Goal: Check status: Check status

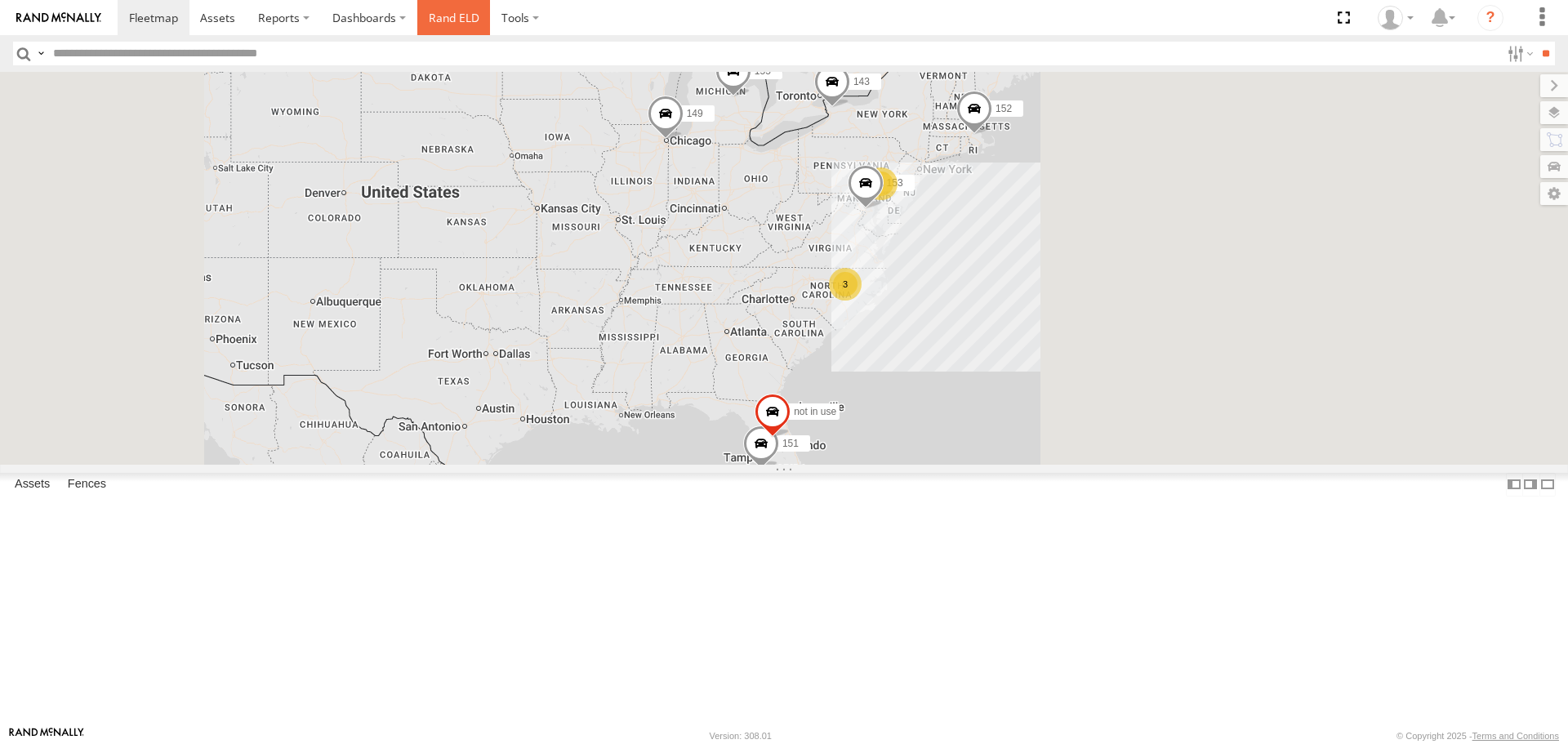
click at [449, 22] on link "Rand ELD" at bounding box center [454, 18] width 74 height 35
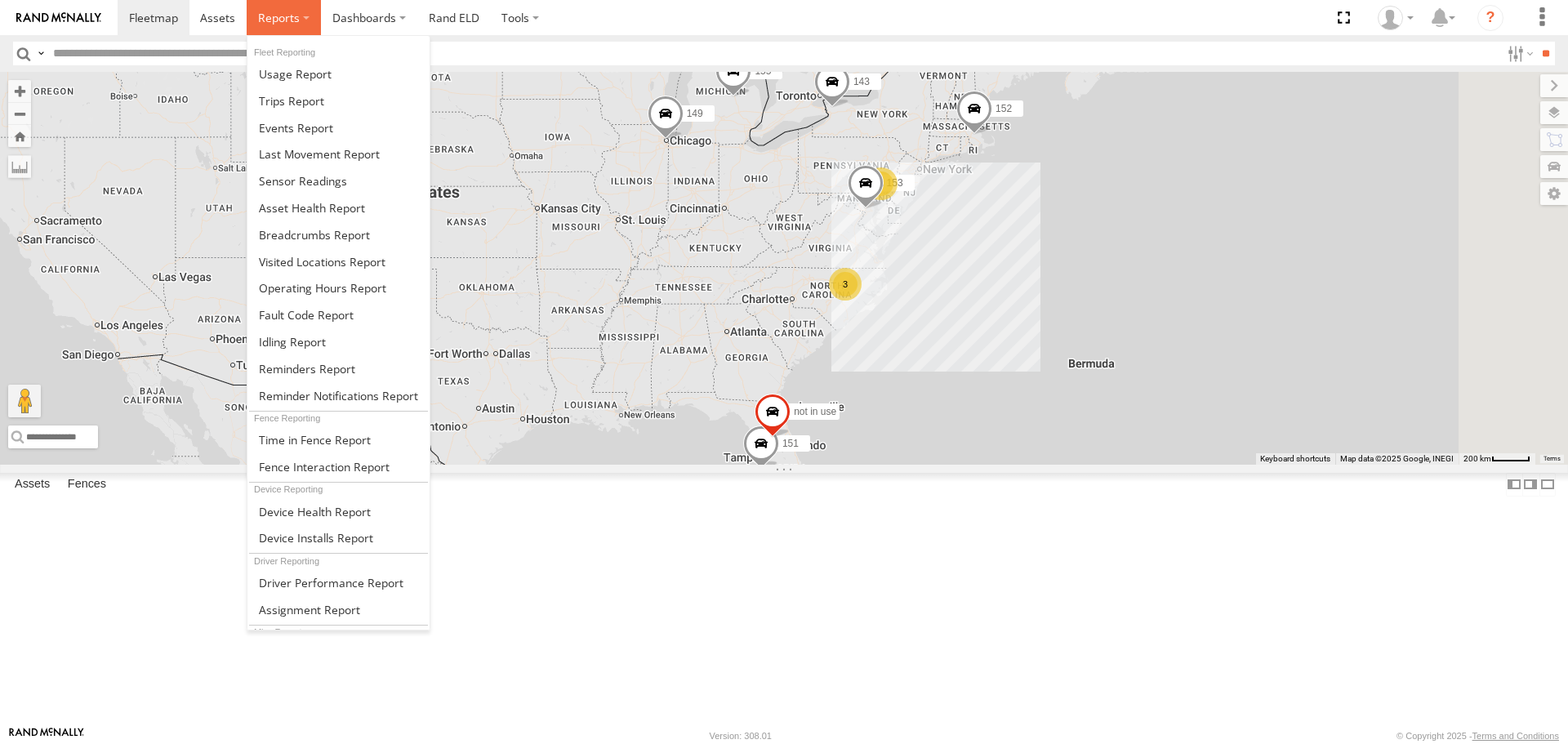
click at [307, 16] on label at bounding box center [284, 18] width 75 height 35
click at [346, 237] on span at bounding box center [315, 235] width 111 height 16
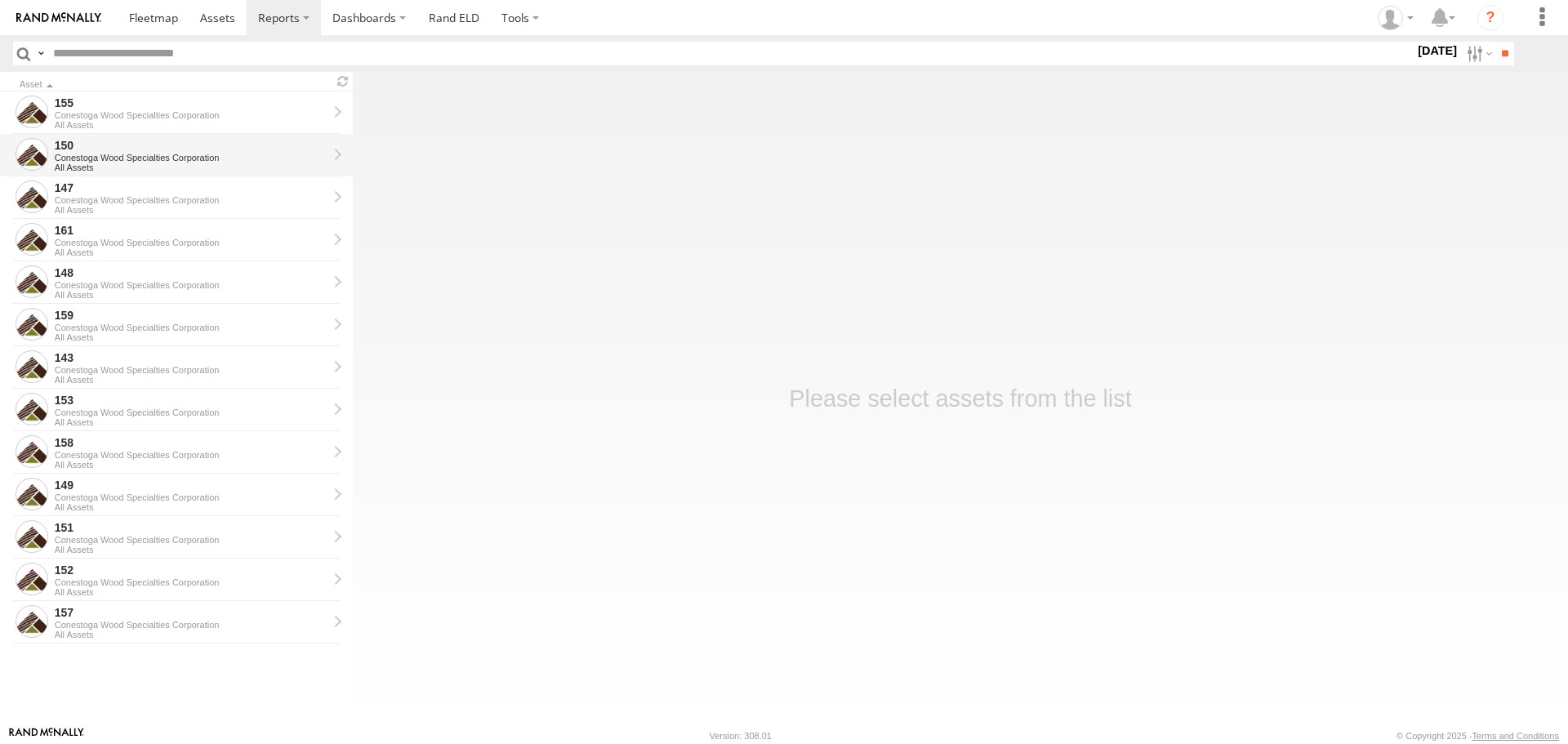
click at [165, 145] on div "150" at bounding box center [191, 145] width 272 height 15
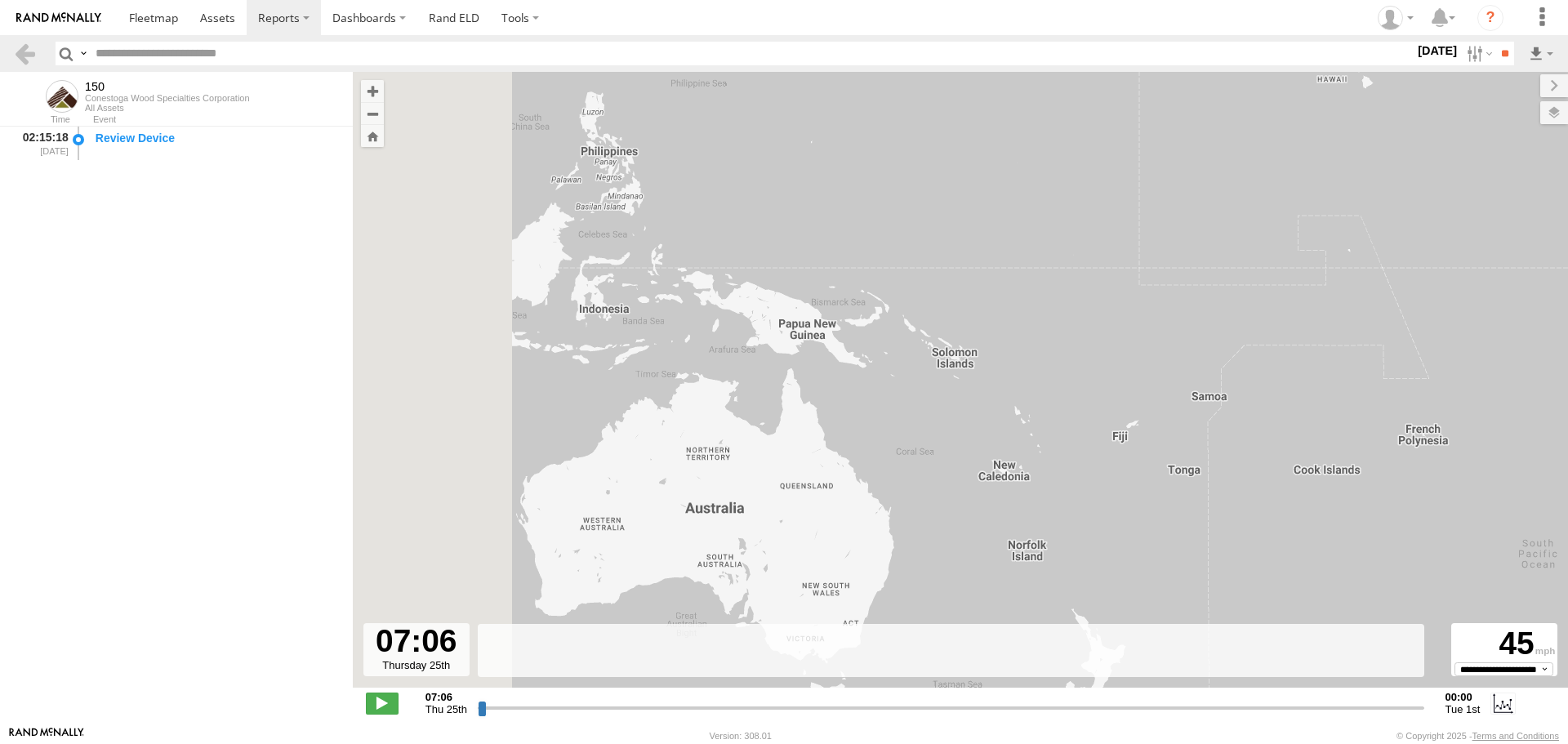
drag, startPoint x: 562, startPoint y: 210, endPoint x: 1274, endPoint y: 260, distance: 713.8
click at [1274, 260] on div "150" at bounding box center [960, 388] width 1216 height 632
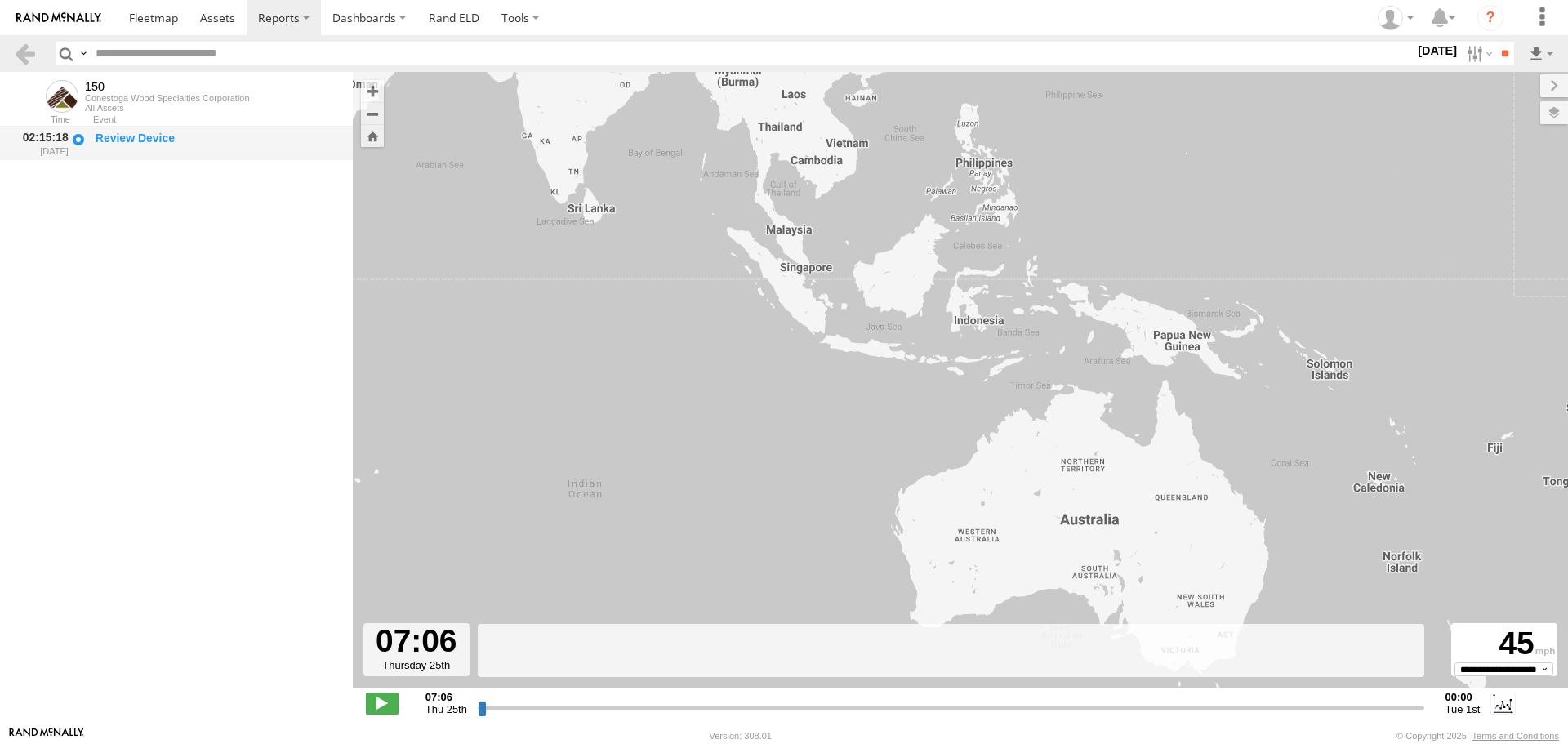
click at [123, 136] on div "Review Device" at bounding box center [216, 138] width 242 height 15
drag, startPoint x: 1411, startPoint y: 54, endPoint x: 1424, endPoint y: 52, distance: 13.2
click at [1415, 54] on label "[DATE]" at bounding box center [1438, 50] width 46 height 18
click at [0, 0] on label at bounding box center [0, 0] width 0 height 0
click at [1503, 55] on input "**" at bounding box center [1505, 53] width 18 height 24
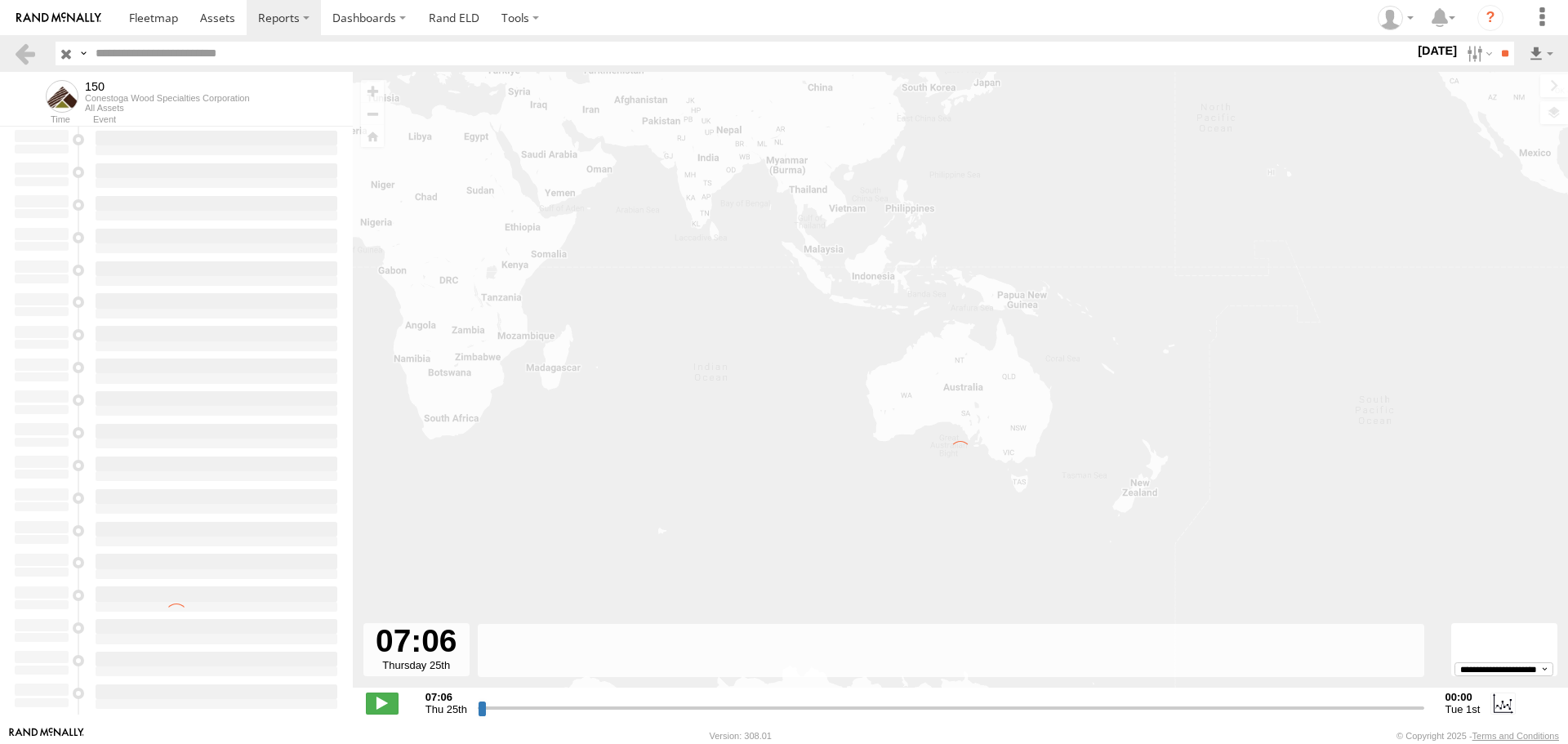
type input "**********"
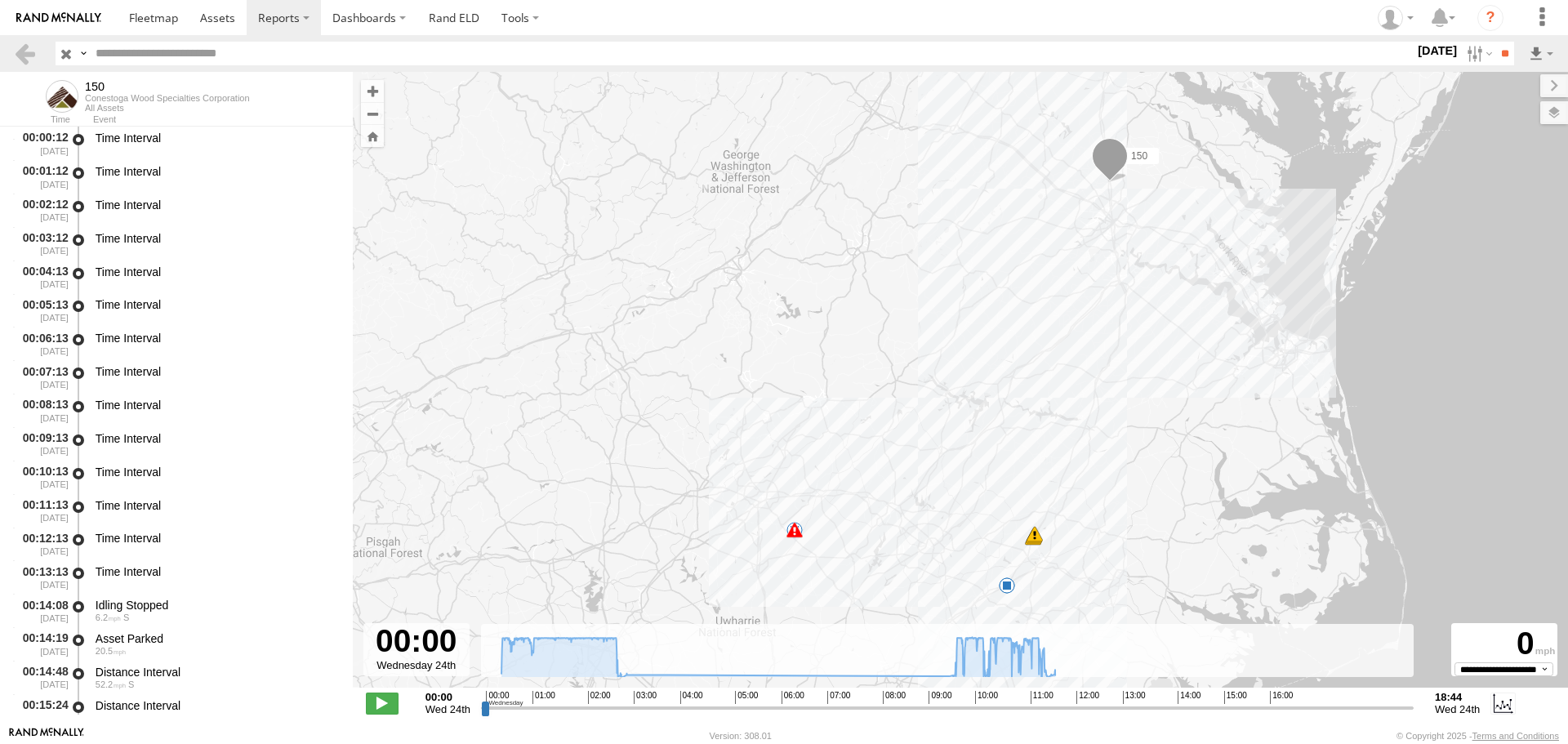
click at [1113, 151] on span at bounding box center [1110, 159] width 36 height 44
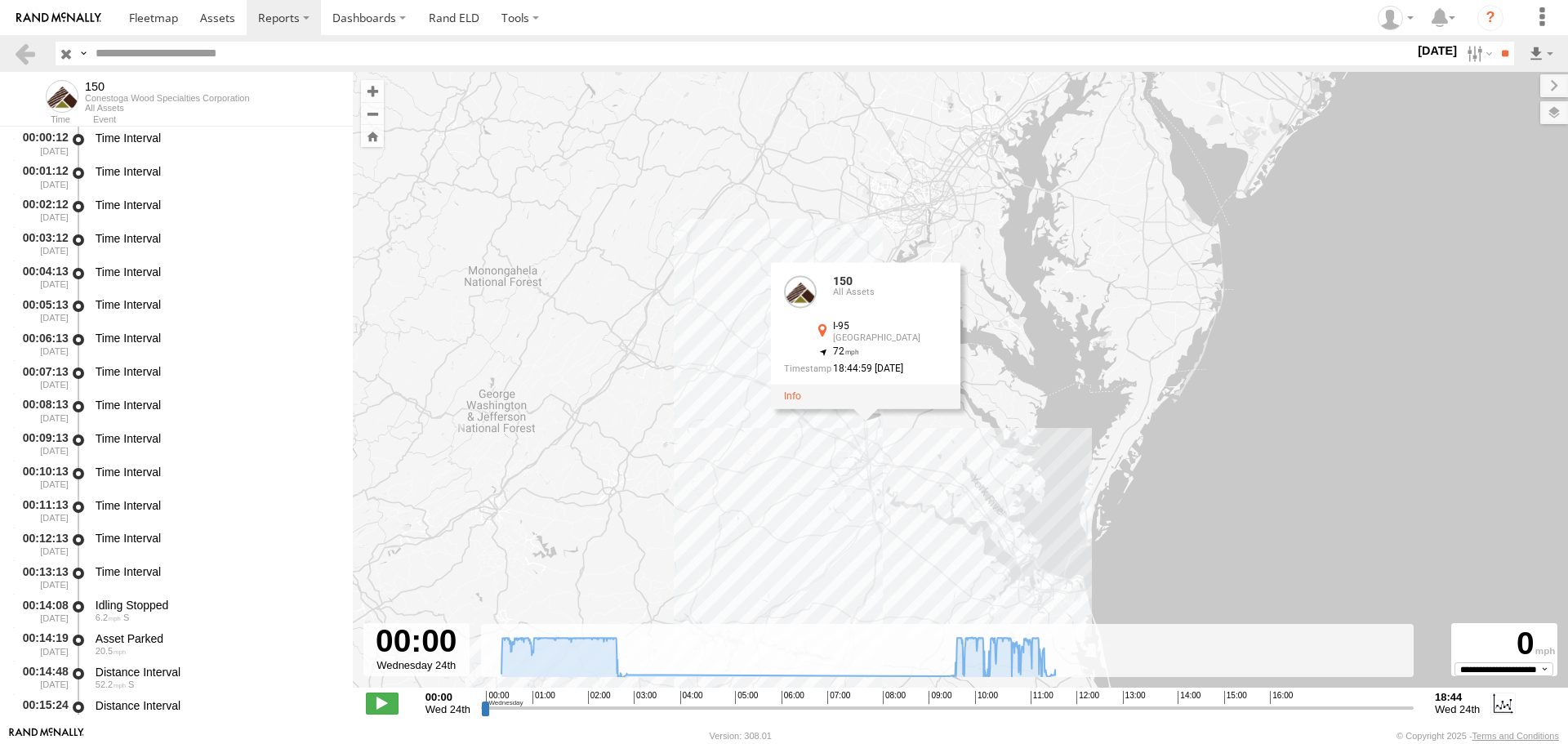
drag, startPoint x: 1288, startPoint y: 213, endPoint x: 1056, endPoint y: 440, distance: 324.6
click at [1056, 440] on div "150 02:39 Wed 02:49 Wed 11:22 Wed 11:35 Wed 11:35 Wed 11:35 Wed 18:43 Wed 18:44…" at bounding box center [960, 388] width 1216 height 632
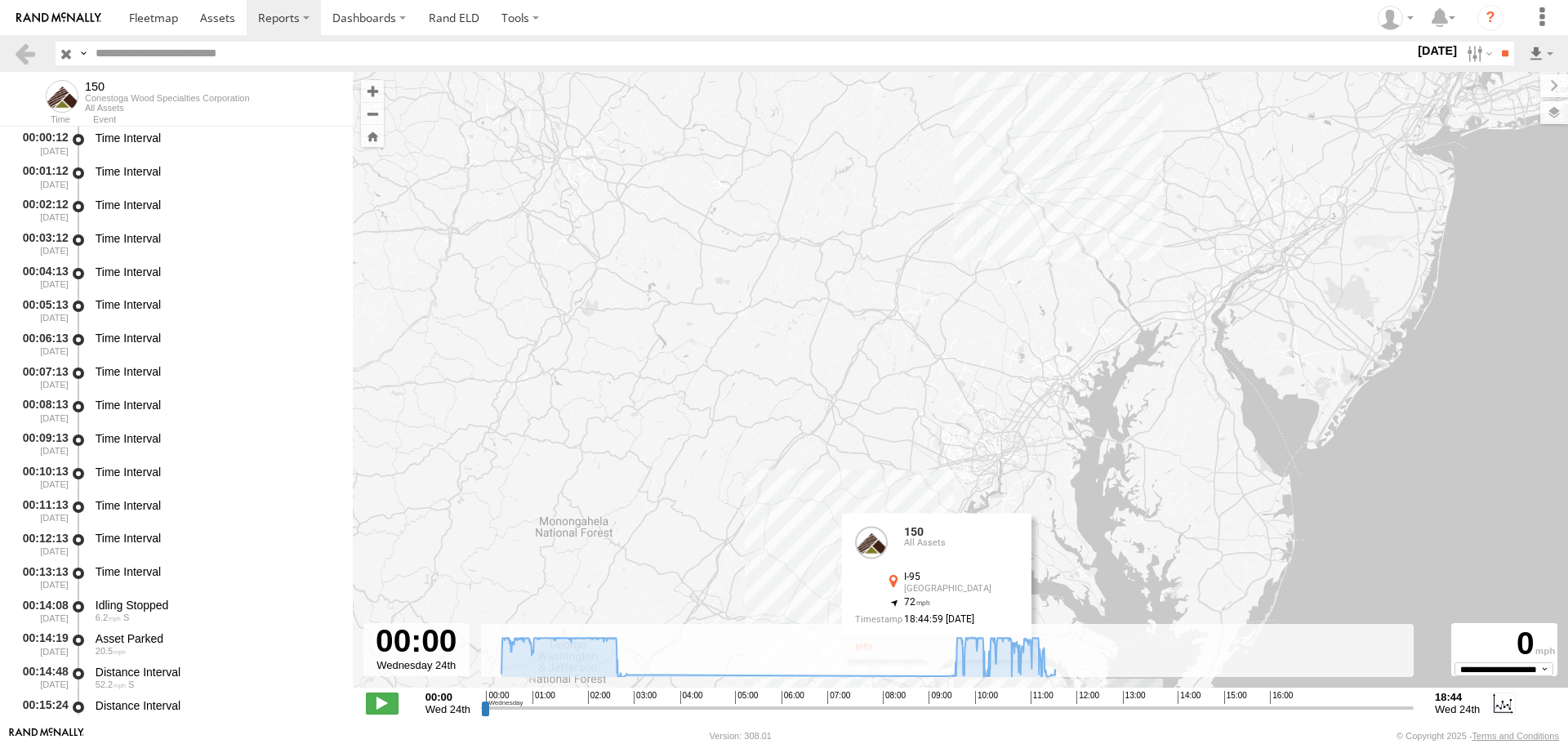
drag, startPoint x: 1105, startPoint y: 244, endPoint x: 1162, endPoint y: 444, distance: 208.0
click at [1166, 460] on div "150 02:39 Wed 02:49 Wed 11:22 Wed 11:35 Wed 11:35 Wed 11:35 Wed 18:43 Wed 18:44…" at bounding box center [960, 388] width 1216 height 632
